Goal: Navigation & Orientation: Find specific page/section

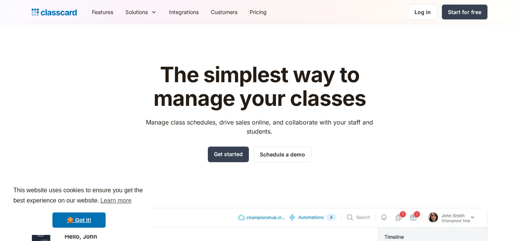
click at [243, 153] on link "Get started" at bounding box center [228, 154] width 41 height 16
click at [428, 14] on div "Log in" at bounding box center [423, 12] width 16 height 8
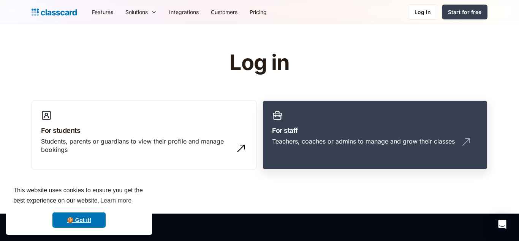
click at [393, 131] on h3 "For staff" at bounding box center [375, 130] width 206 height 10
